Goal: Information Seeking & Learning: Learn about a topic

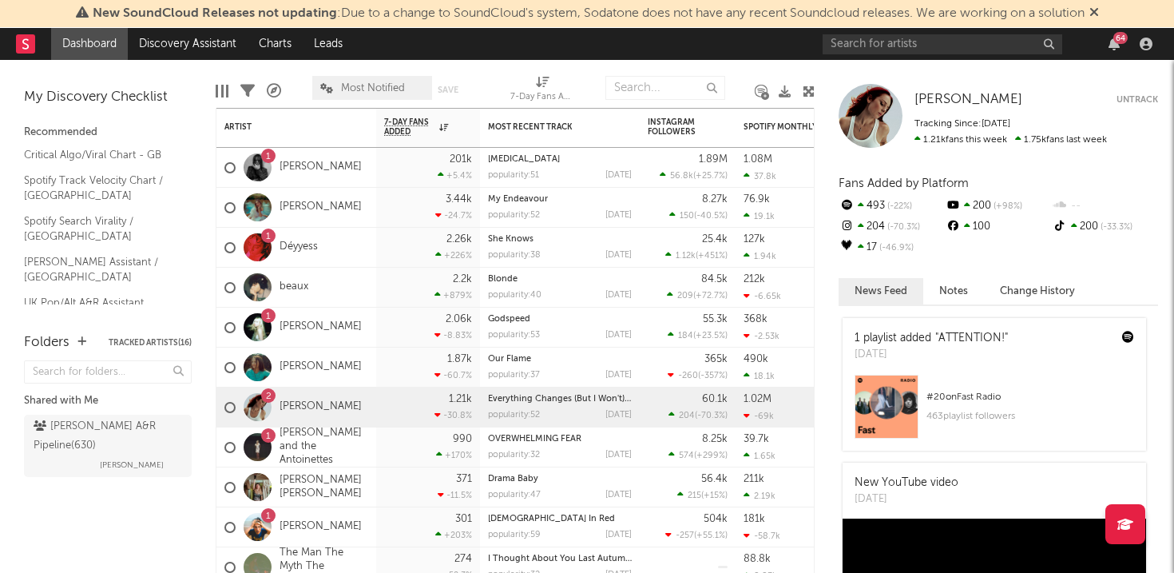
click at [1098, 11] on icon at bounding box center [1094, 12] width 10 height 13
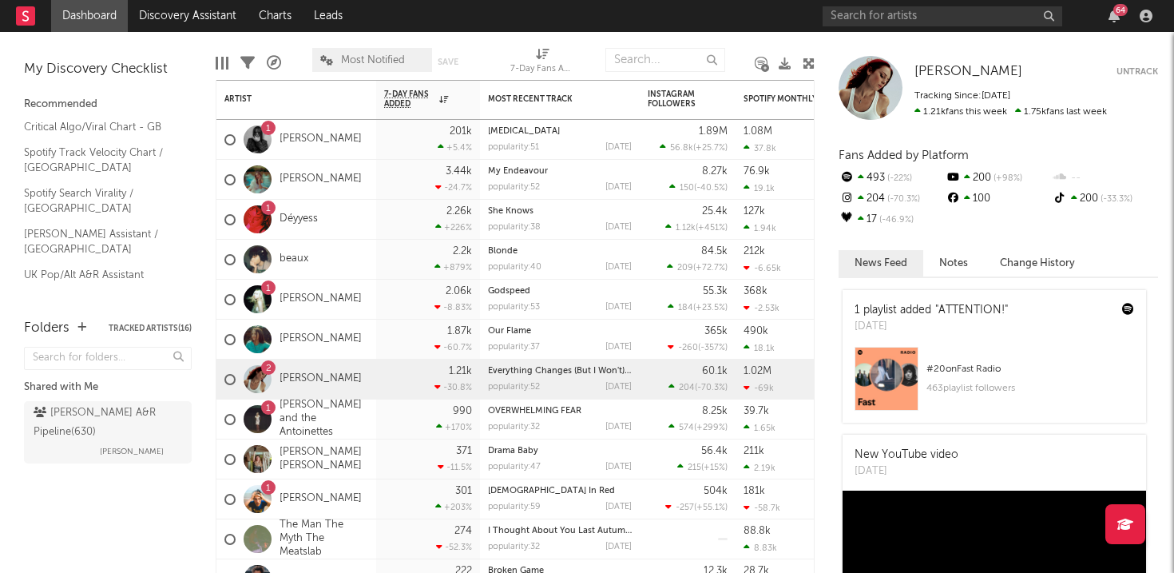
click at [1112, 23] on div "64" at bounding box center [990, 16] width 335 height 32
click at [1116, 16] on icon "button" at bounding box center [1113, 16] width 11 height 13
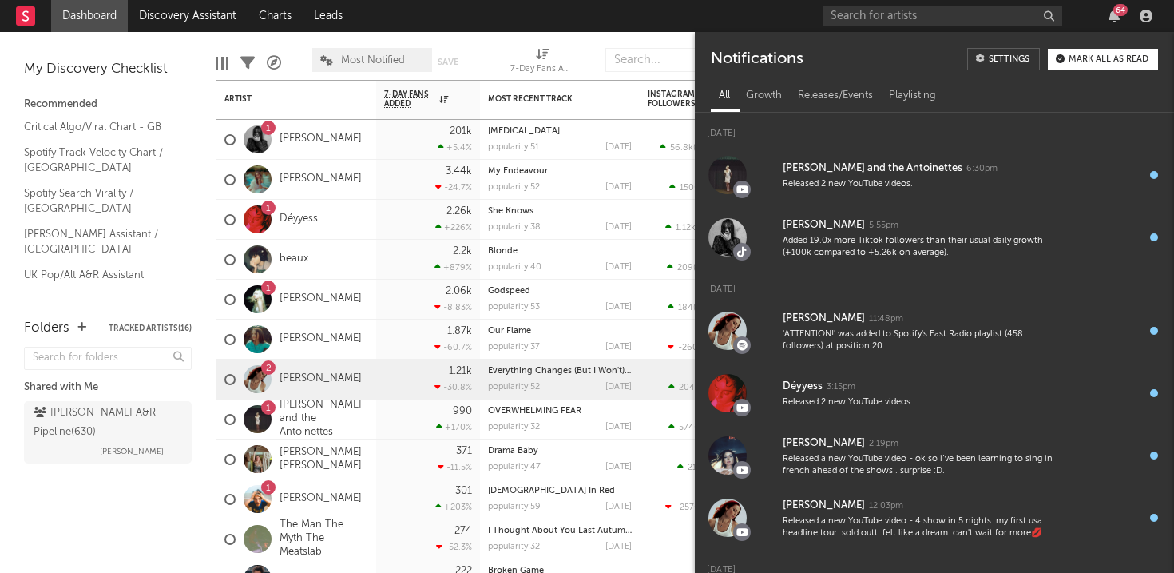
click at [1119, 57] on div "Mark all as read" at bounding box center [1108, 59] width 80 height 9
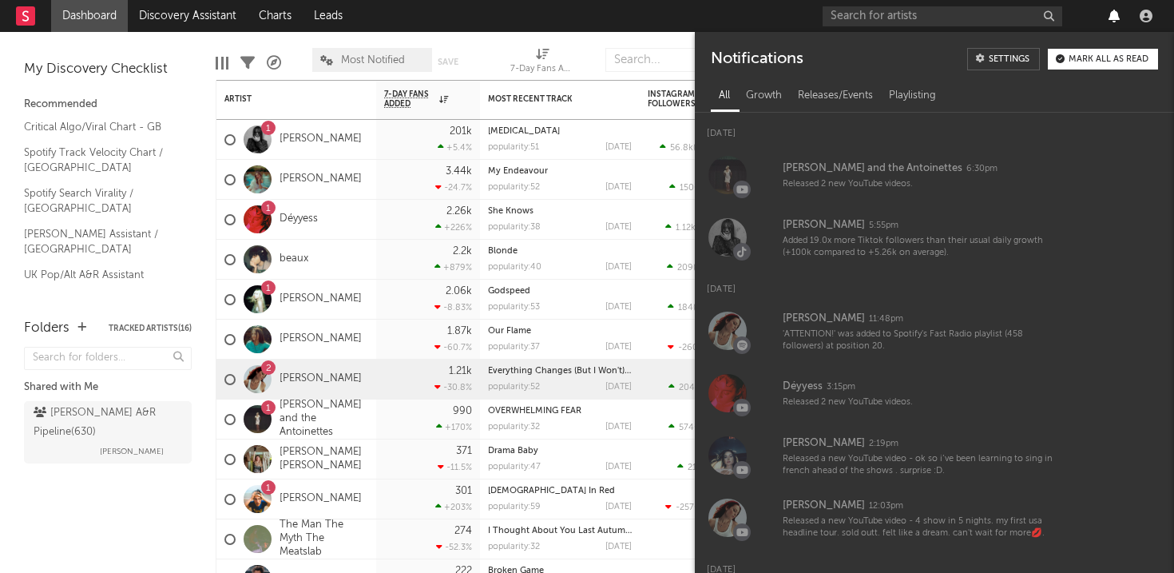
click at [1114, 15] on icon "button" at bounding box center [1113, 16] width 11 height 13
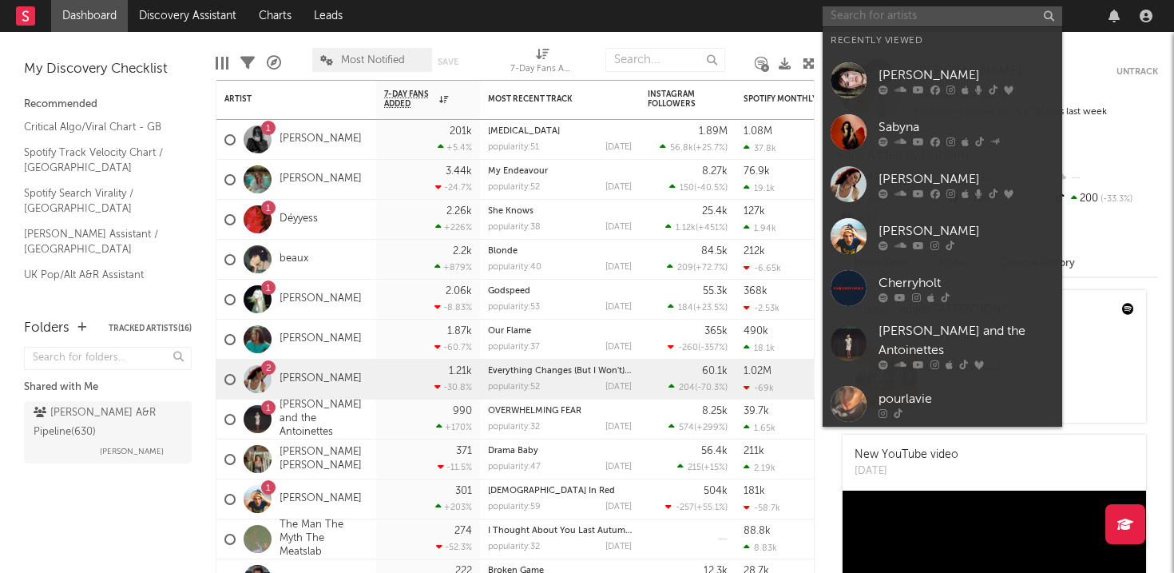
click at [932, 16] on input "text" at bounding box center [943, 16] width 240 height 20
type input "o"
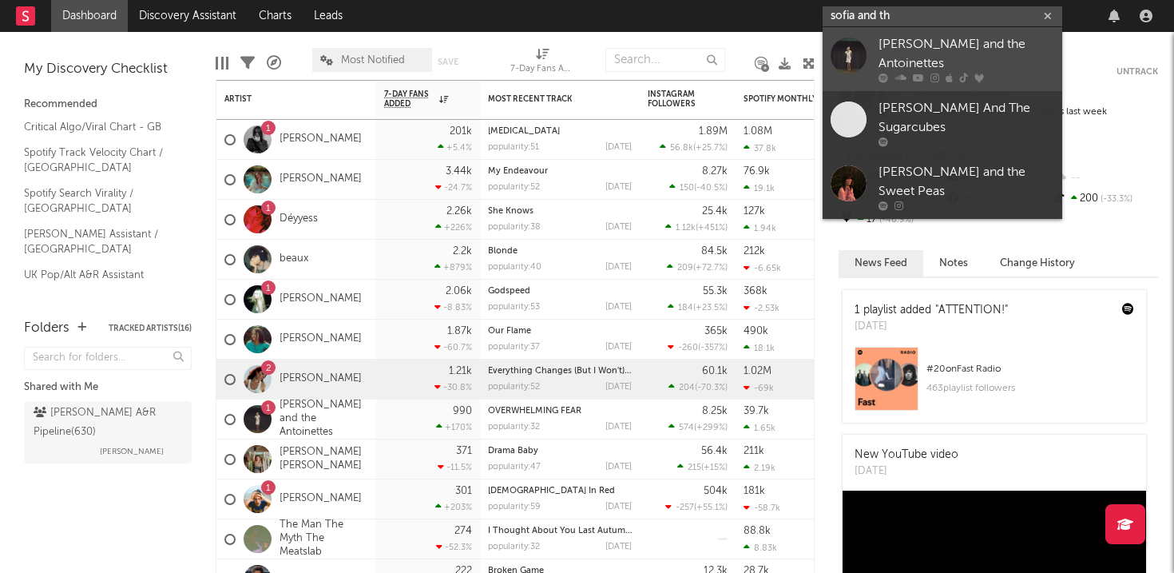
type input "sofia and th"
click at [938, 73] on icon at bounding box center [934, 78] width 9 height 10
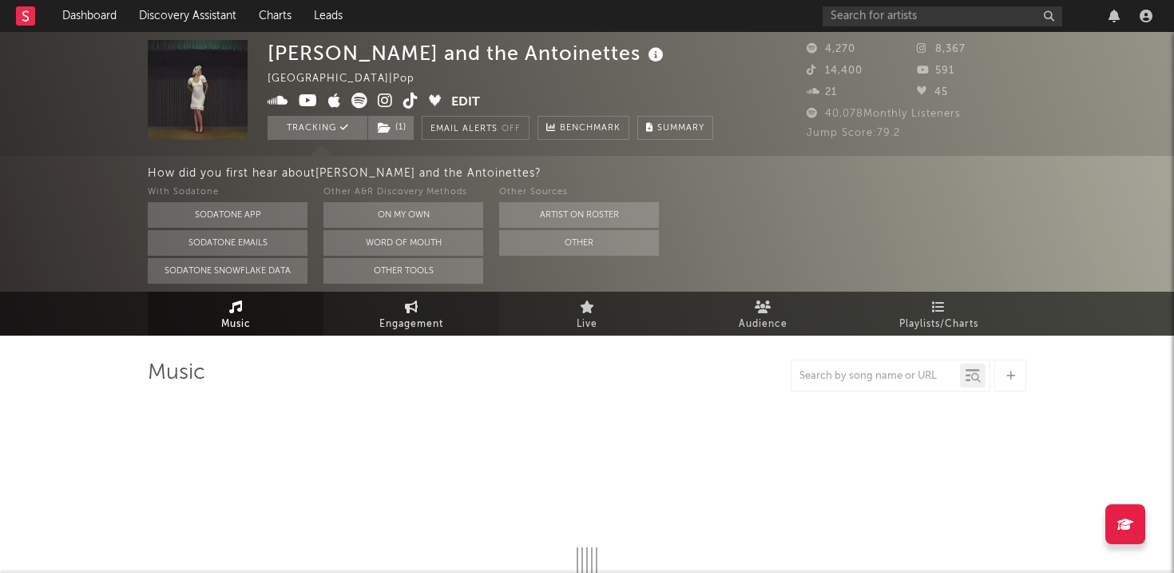
select select "6m"
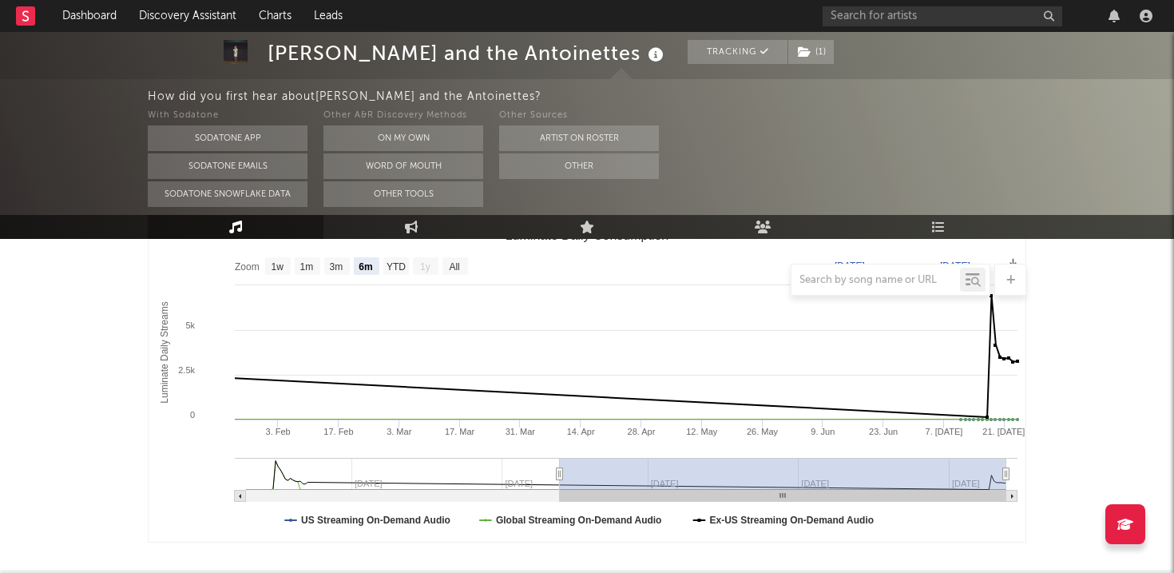
scroll to position [245, 0]
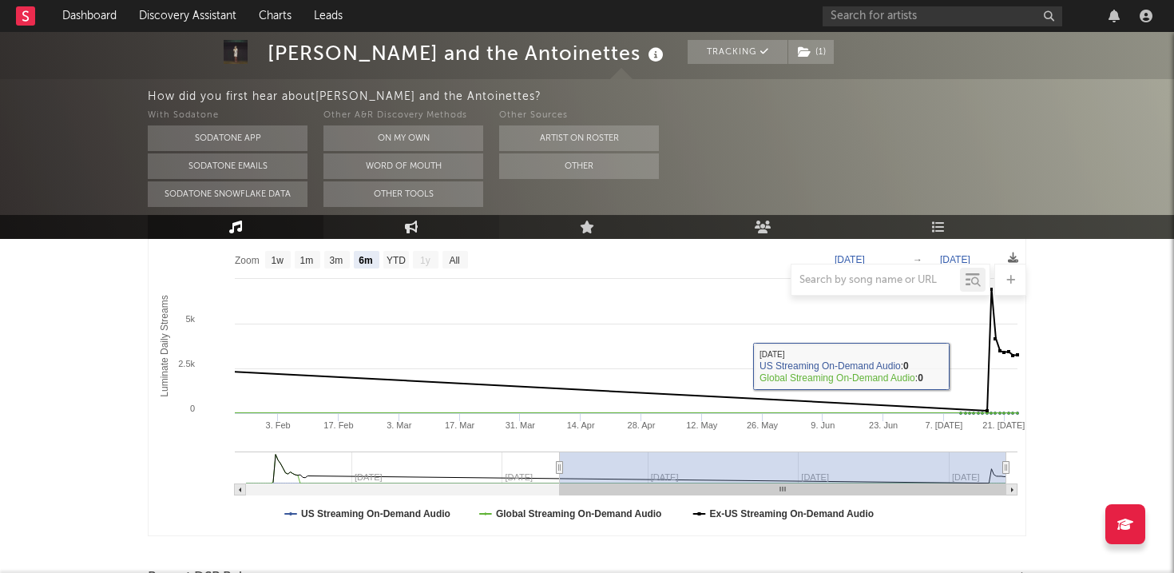
click at [414, 231] on icon at bounding box center [412, 226] width 14 height 13
select select "1w"
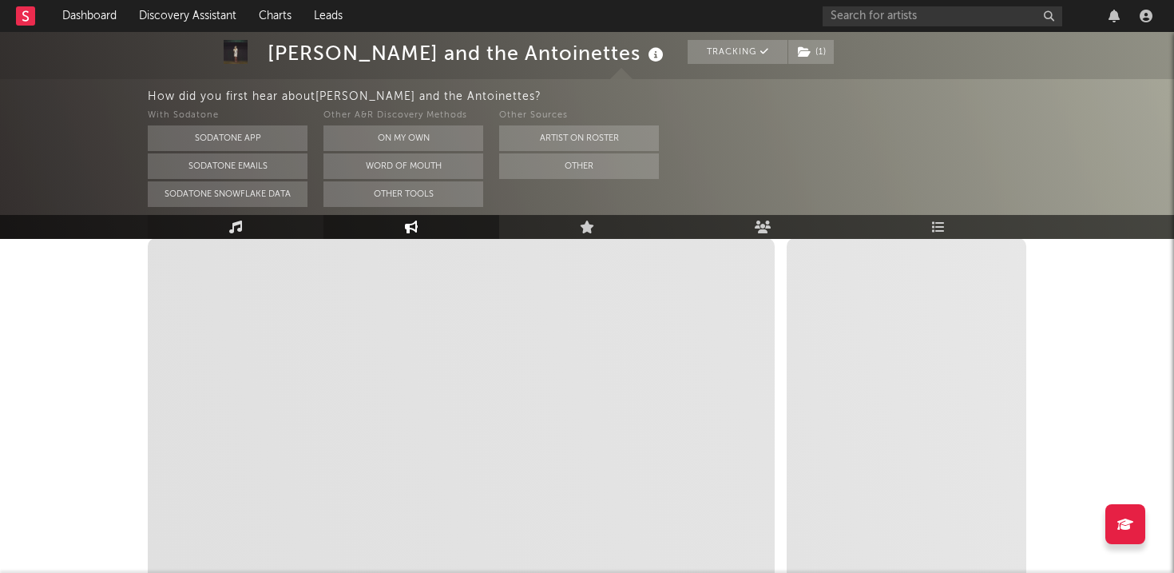
click at [259, 216] on link "Music" at bounding box center [236, 227] width 176 height 24
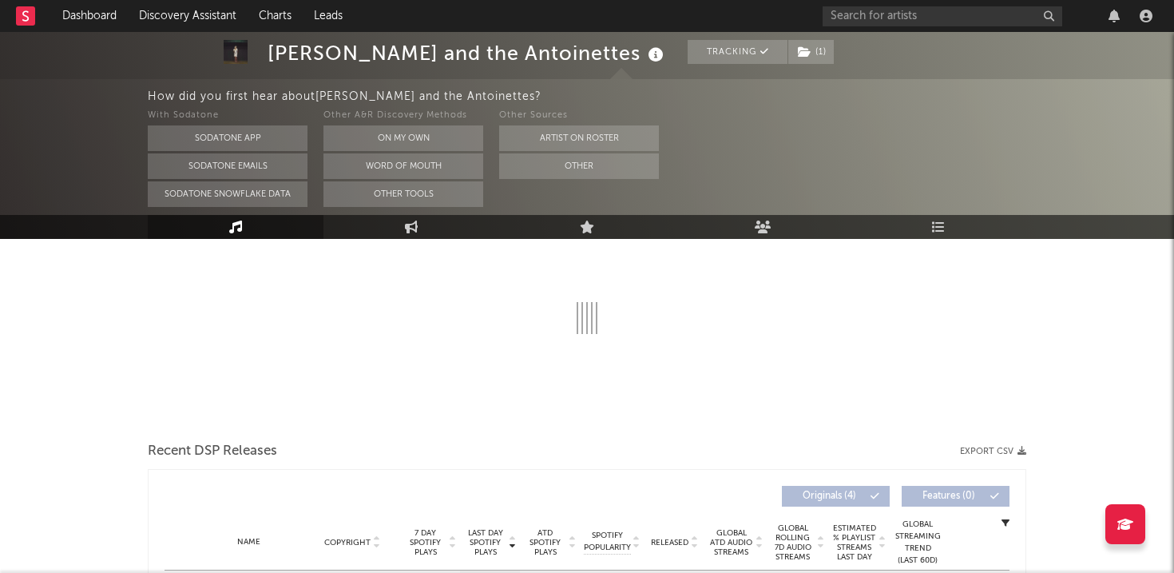
select select "6m"
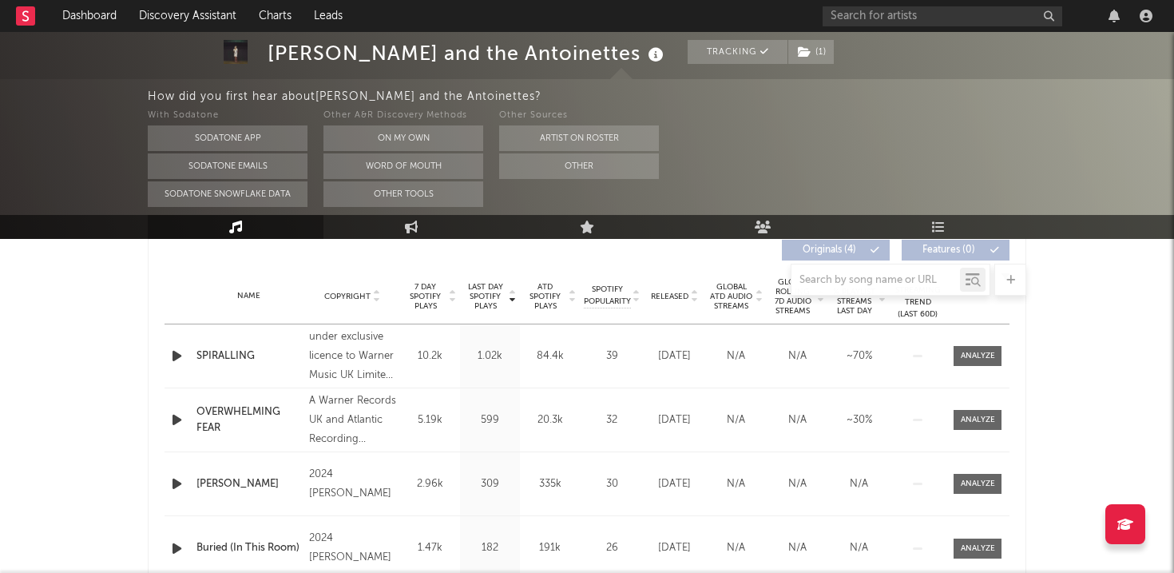
scroll to position [637, 0]
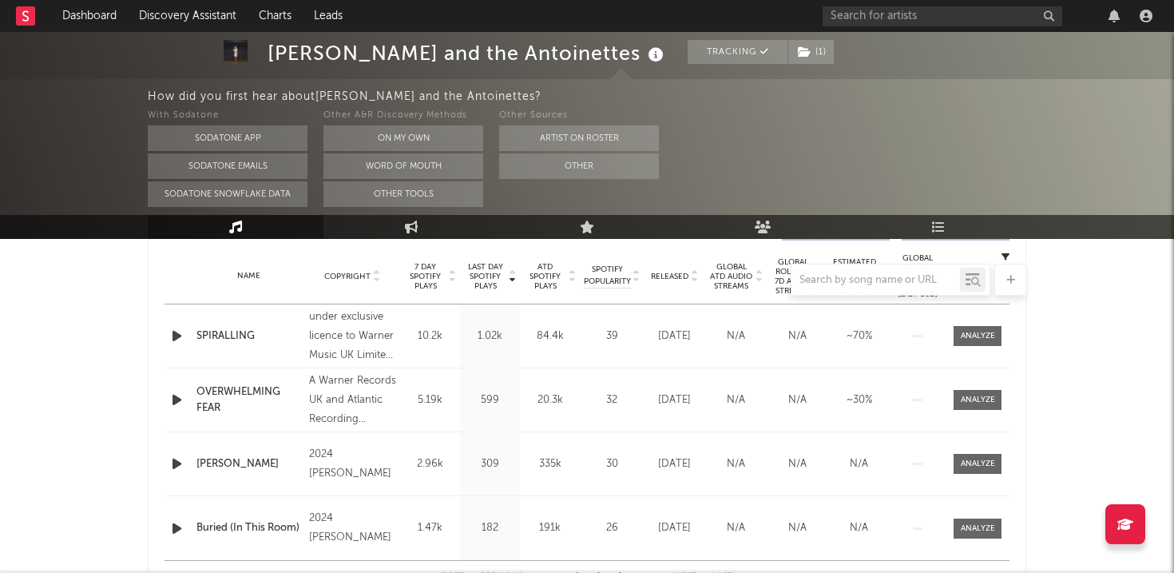
click at [985, 335] on div at bounding box center [978, 336] width 34 height 12
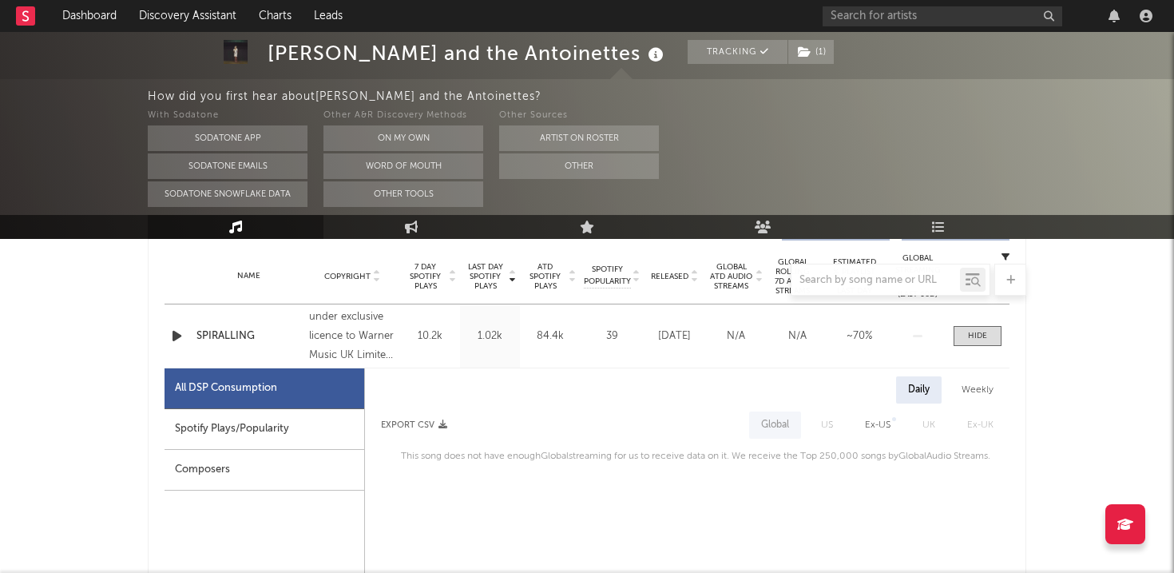
click at [299, 434] on div "Spotify Plays/Popularity" at bounding box center [265, 429] width 200 height 41
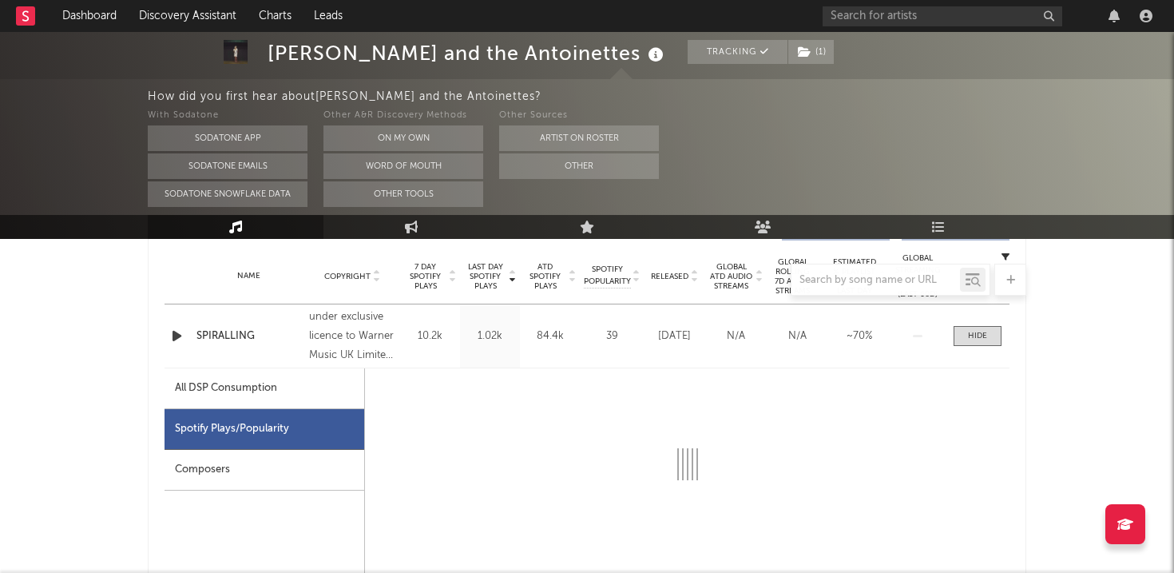
select select "1w"
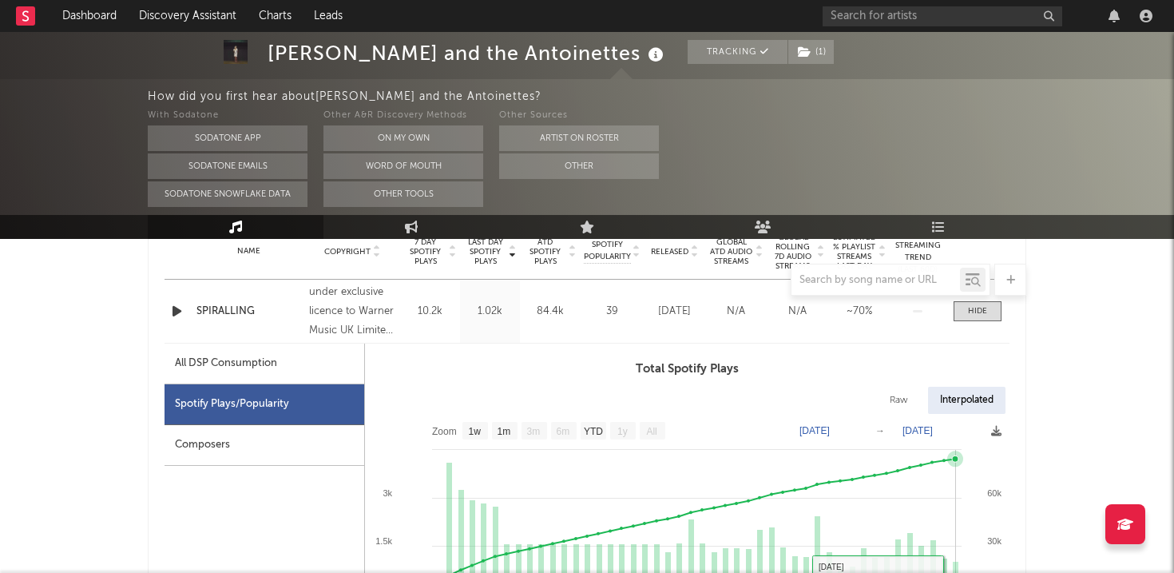
scroll to position [622, 0]
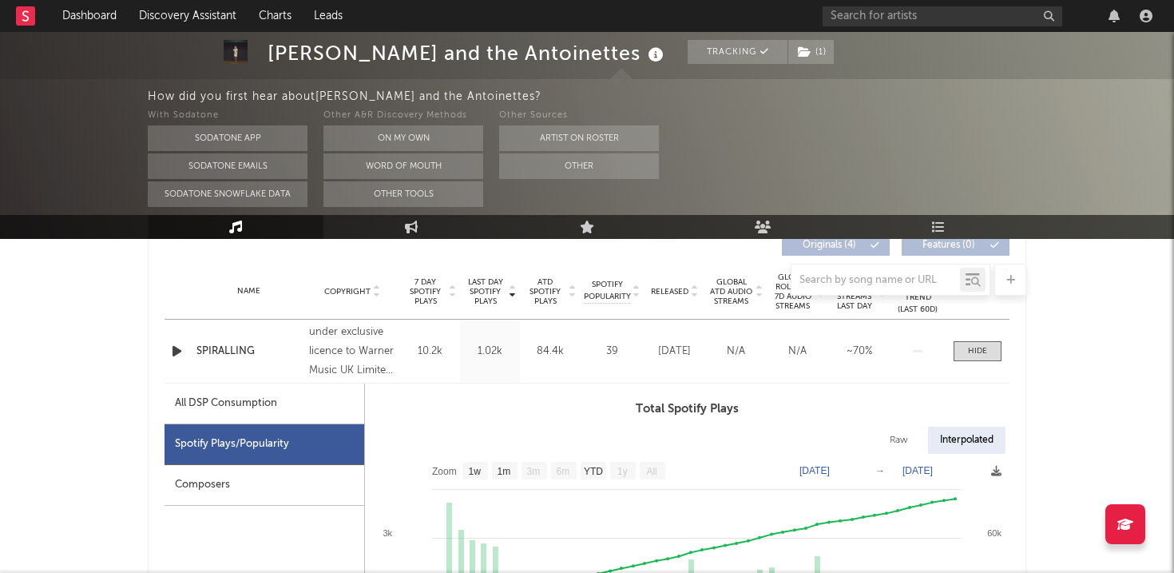
click at [1009, 371] on div "Name SPIRALLING Copyright under exclusive licence to Warner Music UK Limited, ©…" at bounding box center [587, 350] width 845 height 63
click at [991, 350] on span at bounding box center [977, 351] width 48 height 20
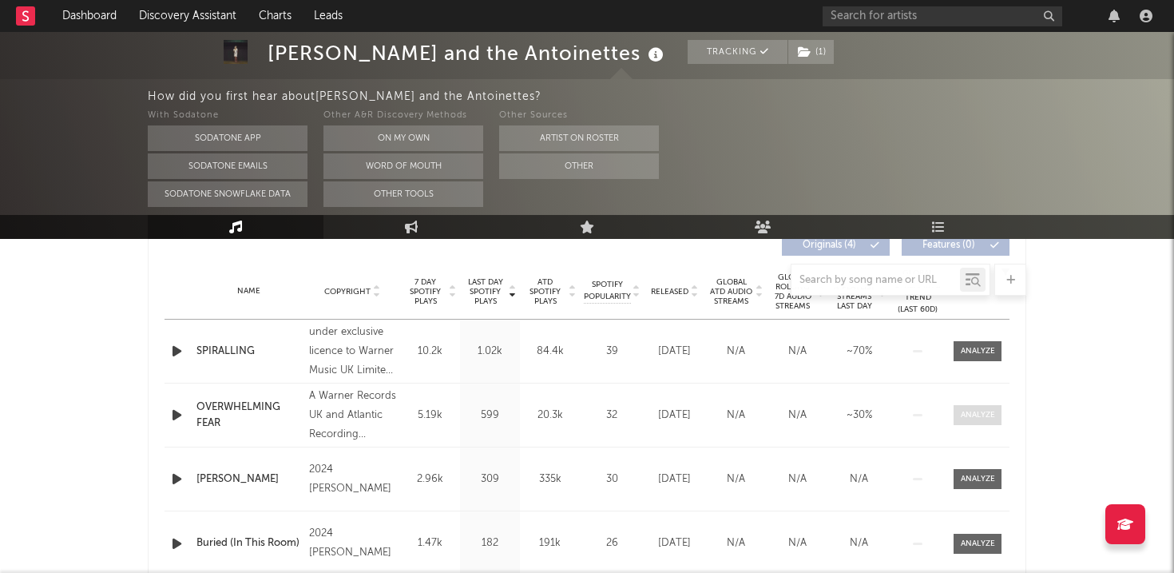
click at [987, 418] on div at bounding box center [978, 415] width 34 height 12
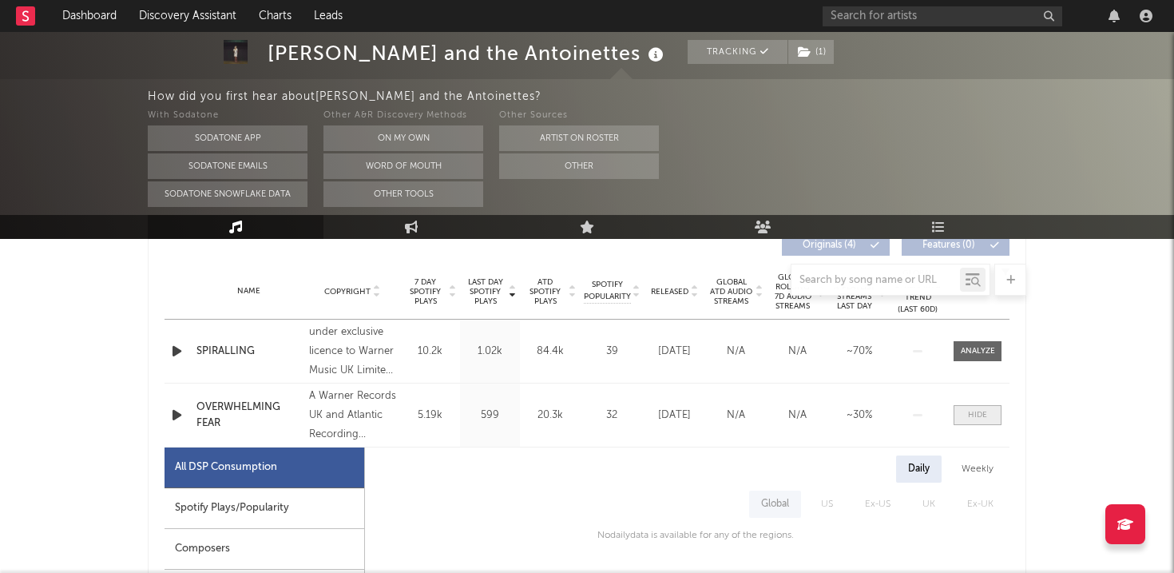
scroll to position [777, 0]
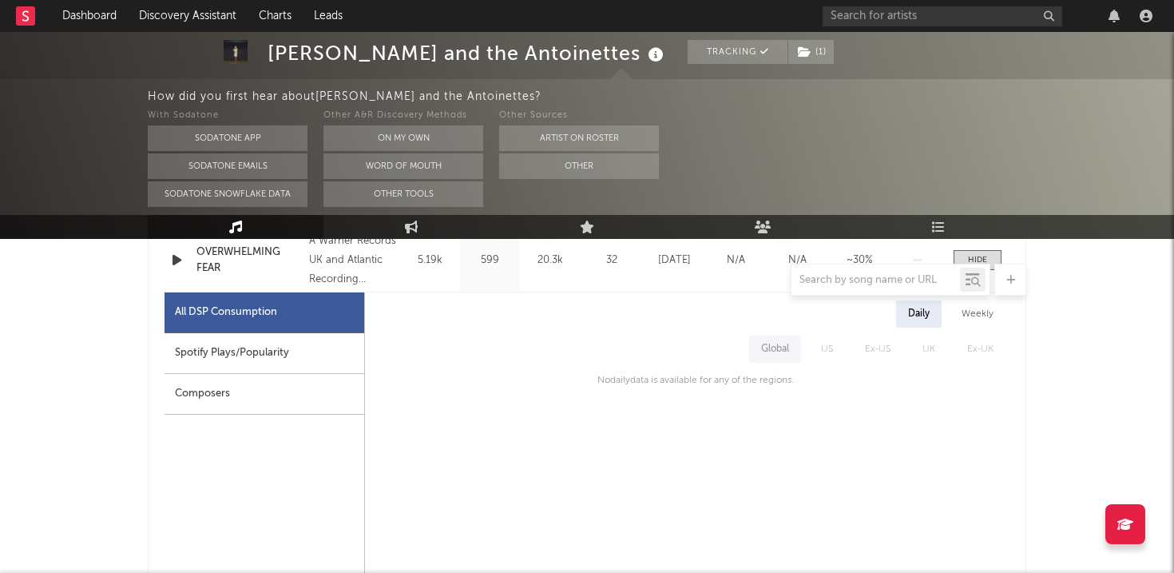
click at [213, 362] on div "Spotify Plays/Popularity" at bounding box center [265, 353] width 200 height 41
select select "1w"
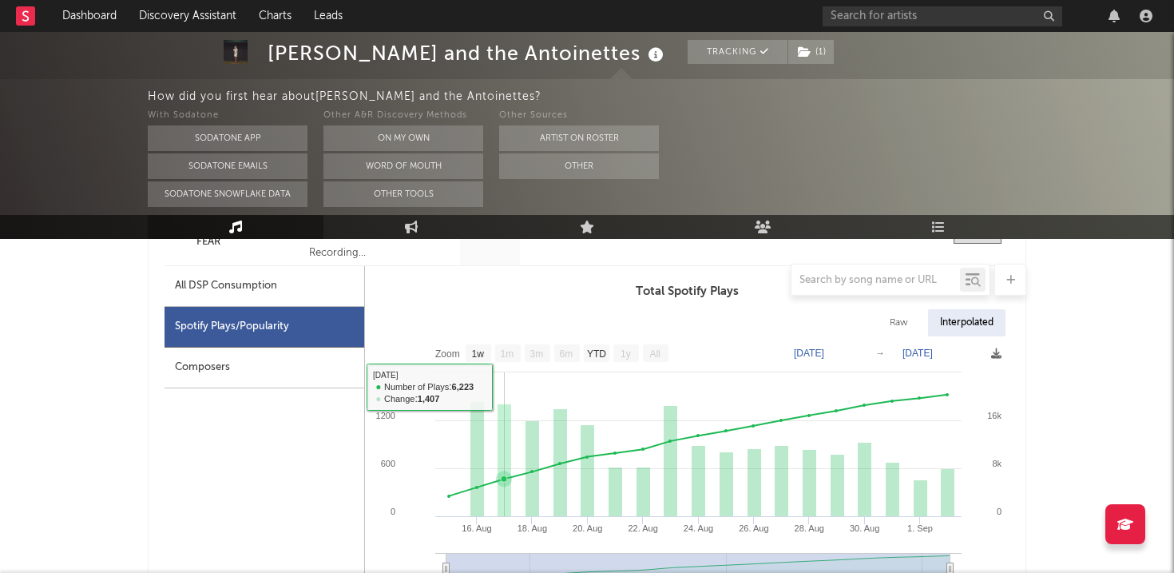
scroll to position [807, 0]
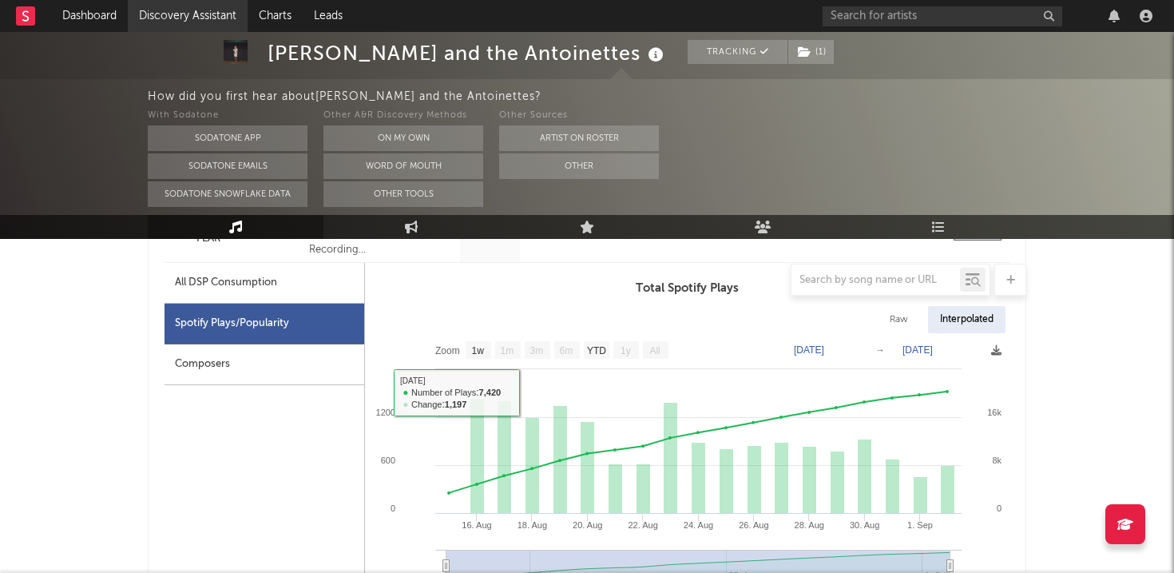
click at [182, 15] on link "Discovery Assistant" at bounding box center [188, 16] width 120 height 32
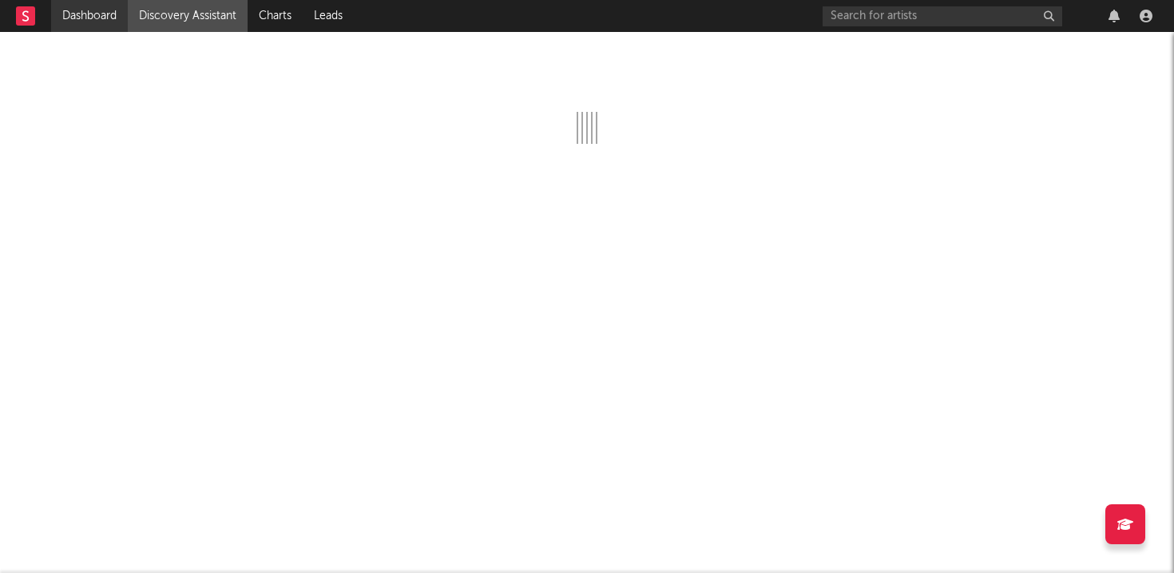
click at [87, 18] on link "Dashboard" at bounding box center [89, 16] width 77 height 32
